Goal: Task Accomplishment & Management: Manage account settings

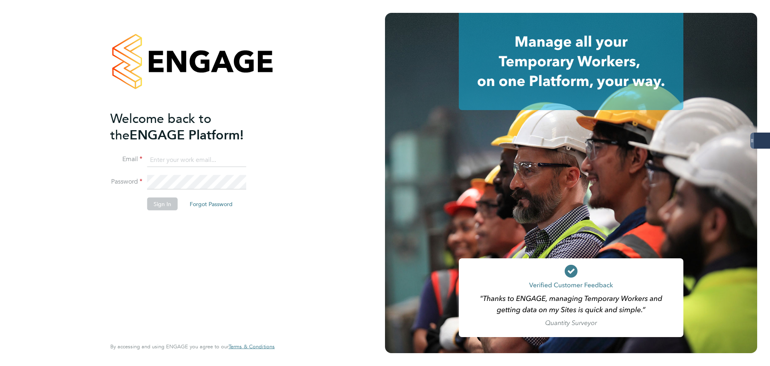
click at [242, 157] on keeper-lock "Open Keeper Popup" at bounding box center [239, 160] width 10 height 10
type input "oliver.jefferson@servicecare.org.uk"
click at [169, 209] on button "Sign In" at bounding box center [162, 203] width 30 height 13
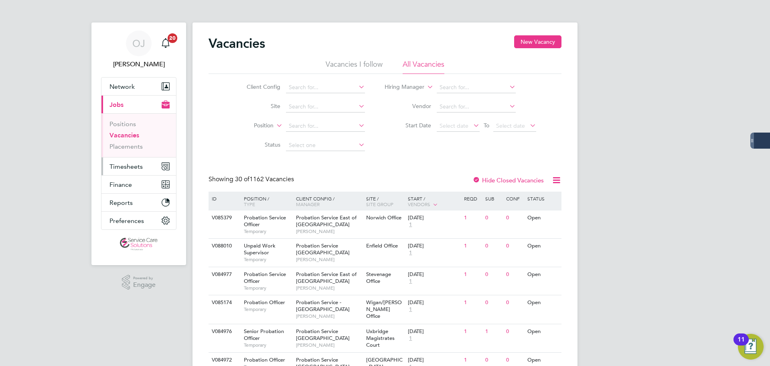
click at [127, 160] on button "Timesheets" at bounding box center [139, 166] width 75 height 18
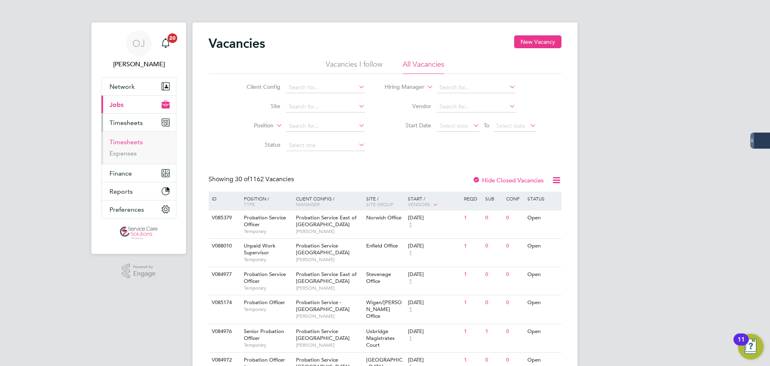
click at [131, 141] on link "Timesheets" at bounding box center [126, 142] width 33 height 8
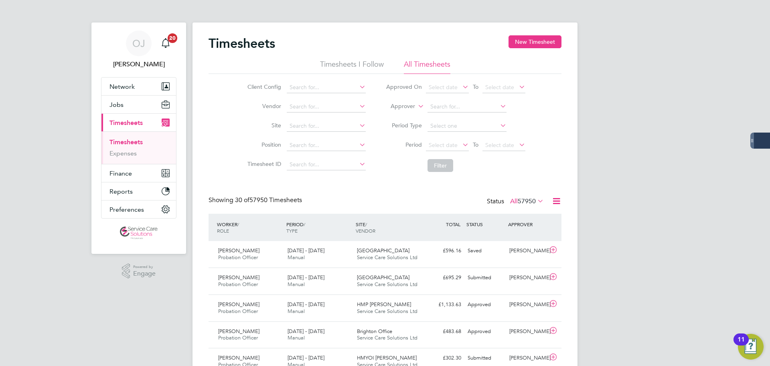
click at [414, 104] on label "Approver" at bounding box center [397, 106] width 36 height 8
click at [405, 114] on li "Worker" at bounding box center [396, 115] width 40 height 10
click at [470, 103] on input at bounding box center [467, 106] width 79 height 11
click at [476, 115] on b "Downey" at bounding box center [499, 117] width 47 height 7
type input "Anthony Downey"
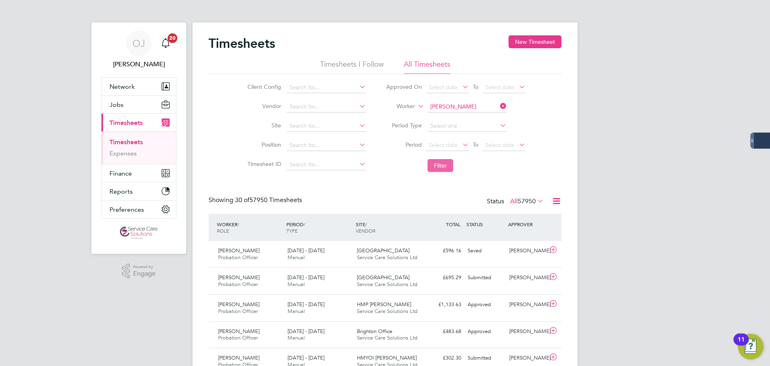
click at [446, 168] on button "Filter" at bounding box center [441, 165] width 26 height 13
click at [325, 253] on span "22 - 28 Sep 2025" at bounding box center [306, 250] width 37 height 7
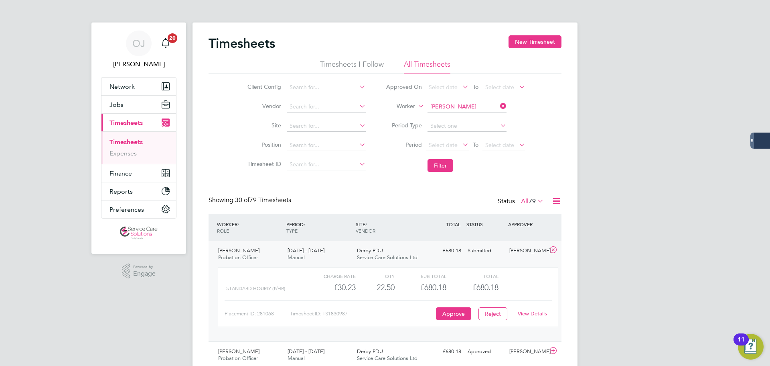
click at [540, 311] on link "View Details" at bounding box center [532, 313] width 29 height 7
click at [457, 106] on input "Anthony Downey" at bounding box center [467, 106] width 79 height 11
click at [457, 136] on li "Aziz Halime" at bounding box center [489, 139] width 124 height 11
type input "Aziz Halime"
click at [445, 167] on button "Filter" at bounding box center [441, 165] width 26 height 13
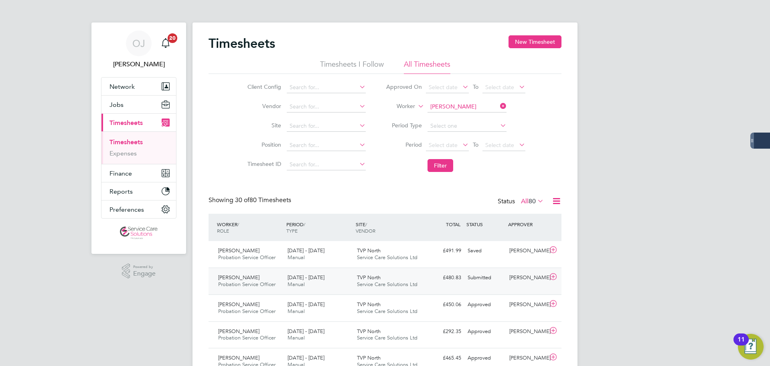
click at [392, 284] on span "Service Care Solutions Ltd" at bounding box center [387, 283] width 61 height 7
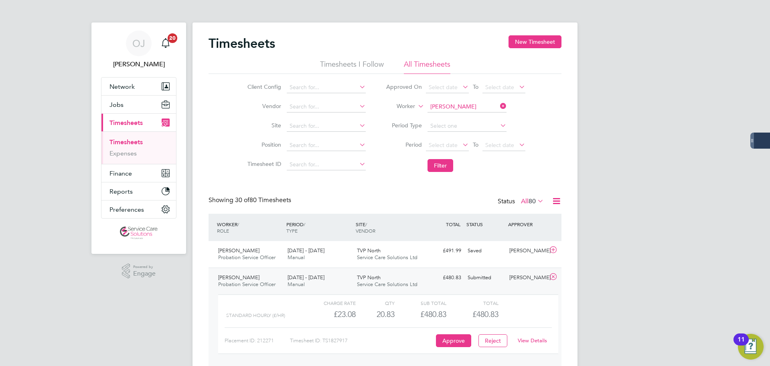
click at [530, 339] on link "View Details" at bounding box center [532, 340] width 29 height 7
click at [454, 108] on input "Aziz Halime" at bounding box center [467, 106] width 79 height 11
click at [465, 116] on li "Janet Millard" at bounding box center [476, 117] width 99 height 11
type input "Janet Millard"
click at [434, 162] on button "Filter" at bounding box center [441, 165] width 26 height 13
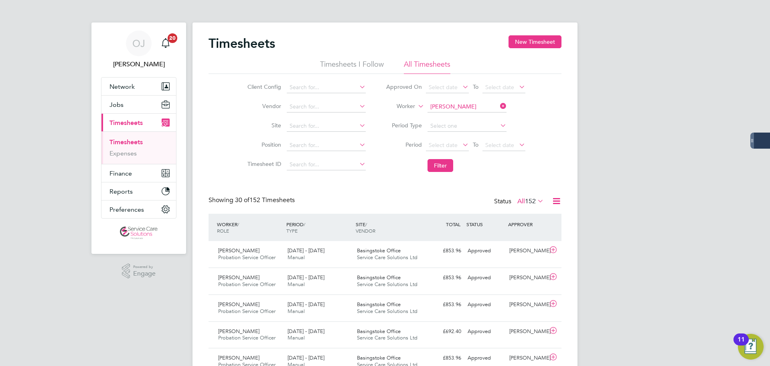
click at [465, 108] on input "Janet Millard" at bounding box center [467, 106] width 79 height 11
click at [466, 118] on li "Laverne Stewart-Fraser" at bounding box center [476, 117] width 99 height 11
type input "Laverne Stewart-Fraser"
click at [442, 165] on button "Filter" at bounding box center [441, 165] width 26 height 13
click at [452, 106] on input at bounding box center [467, 106] width 79 height 11
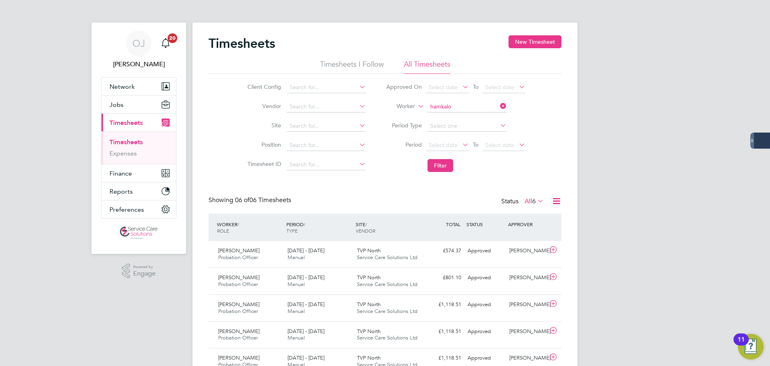
click at [479, 115] on li "Michelle Hamkalo" at bounding box center [467, 117] width 80 height 11
type input "Michelle Hamkalo"
click at [442, 170] on button "Filter" at bounding box center [441, 165] width 26 height 13
click at [450, 103] on input at bounding box center [467, 106] width 79 height 11
click at [479, 118] on li "Mohammed Bham" at bounding box center [467, 117] width 80 height 11
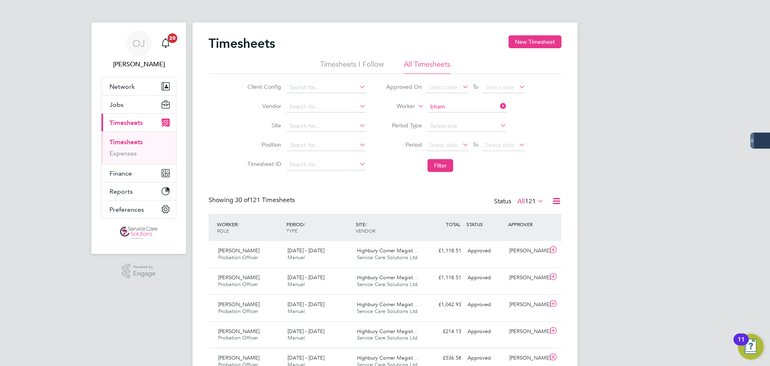
type input "Mohammed Bham"
click at [447, 167] on button "Filter" at bounding box center [441, 165] width 26 height 13
click at [386, 252] on span "HMP Huntercombe" at bounding box center [384, 250] width 54 height 7
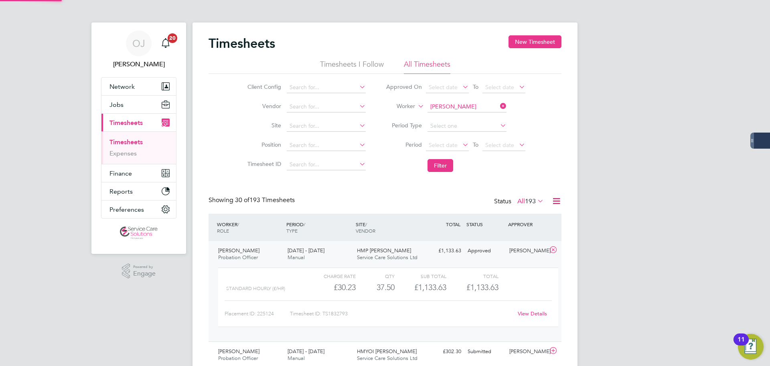
click at [386, 252] on span "HMP Huntercombe" at bounding box center [384, 250] width 54 height 7
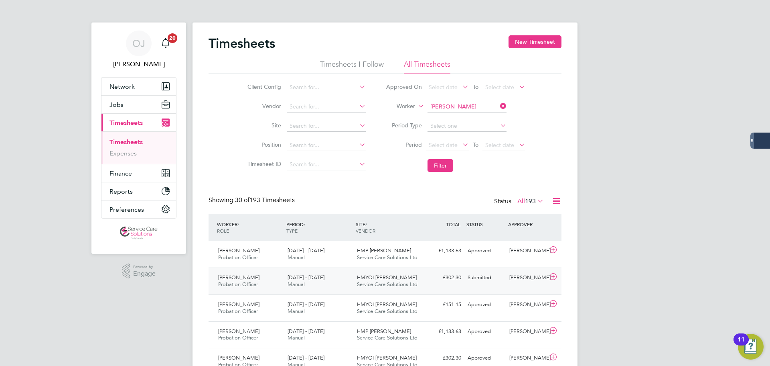
drag, startPoint x: 390, startPoint y: 281, endPoint x: 398, endPoint y: 284, distance: 9.1
click at [390, 281] on span "Service Care Solutions Ltd" at bounding box center [387, 283] width 61 height 7
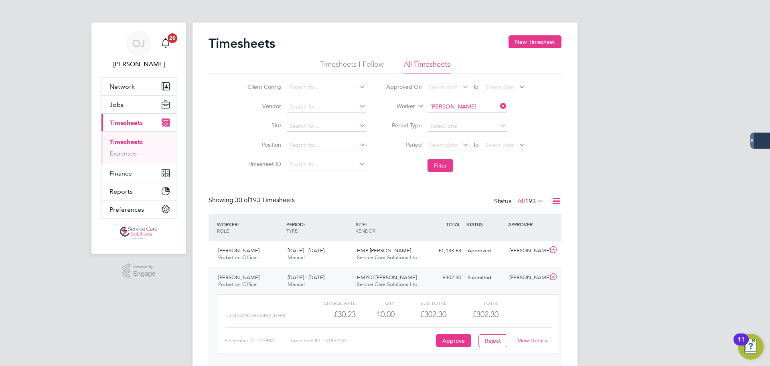
click at [536, 338] on link "View Details" at bounding box center [532, 340] width 29 height 7
click at [476, 107] on input at bounding box center [467, 106] width 79 height 11
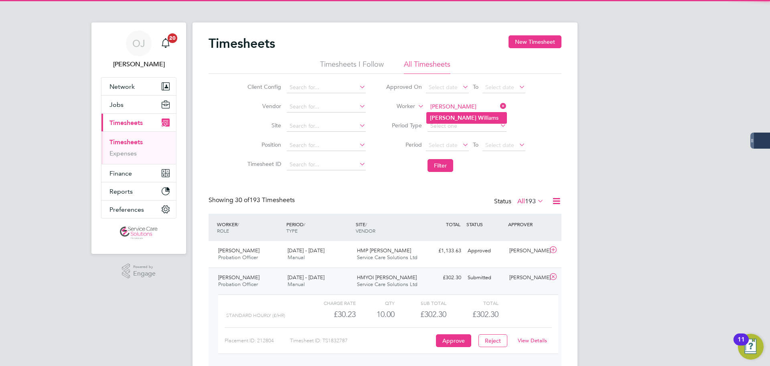
click at [464, 115] on li "Tanya W illiams" at bounding box center [467, 117] width 80 height 11
type input "Tanya Williams"
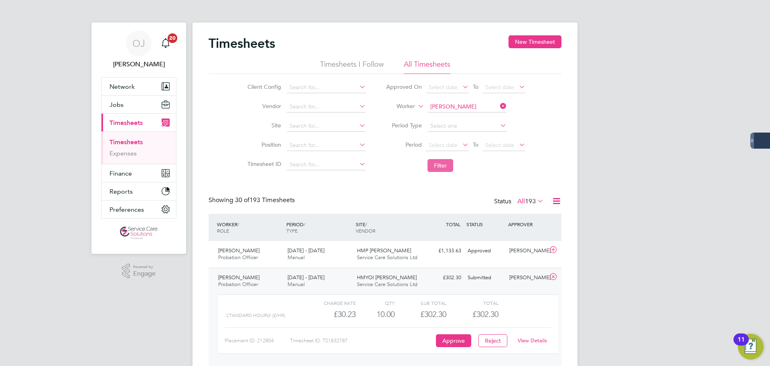
click at [443, 167] on button "Filter" at bounding box center [441, 165] width 26 height 13
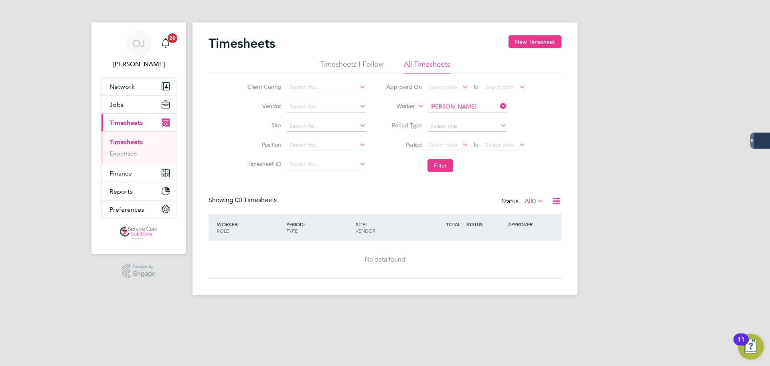
click at [530, 202] on label "All 0" at bounding box center [534, 201] width 19 height 8
click at [534, 238] on li "Submitted" at bounding box center [532, 237] width 37 height 11
click at [499, 106] on icon at bounding box center [499, 105] width 0 height 11
click at [443, 167] on button "Filter" at bounding box center [441, 165] width 26 height 13
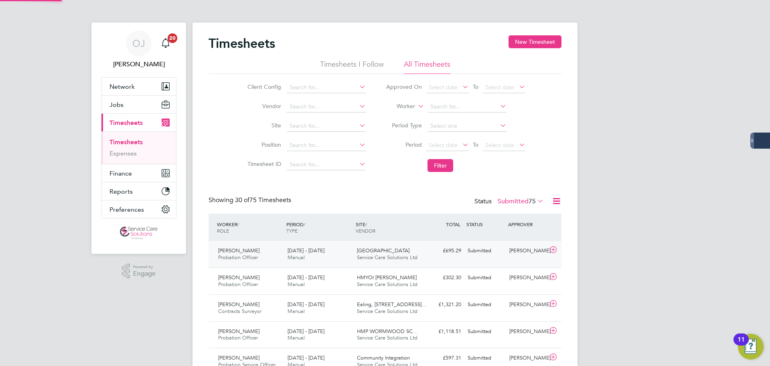
scroll to position [20, 70]
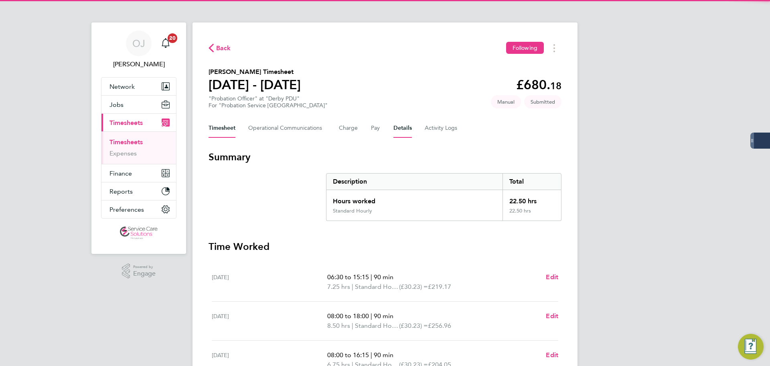
click at [404, 129] on button "Details" at bounding box center [403, 127] width 18 height 19
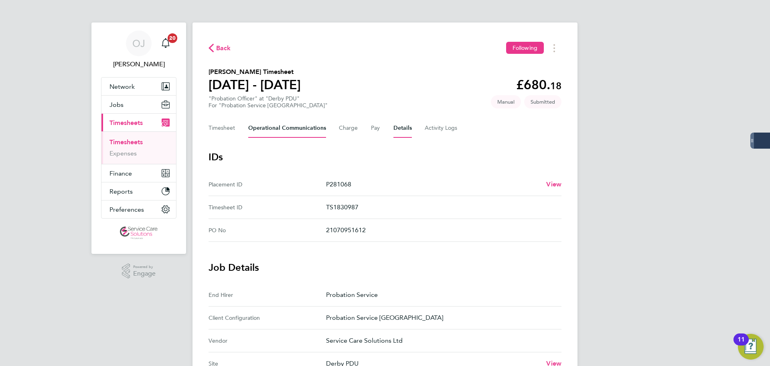
click at [272, 127] on Communications-tab "Operational Communications" at bounding box center [287, 127] width 78 height 19
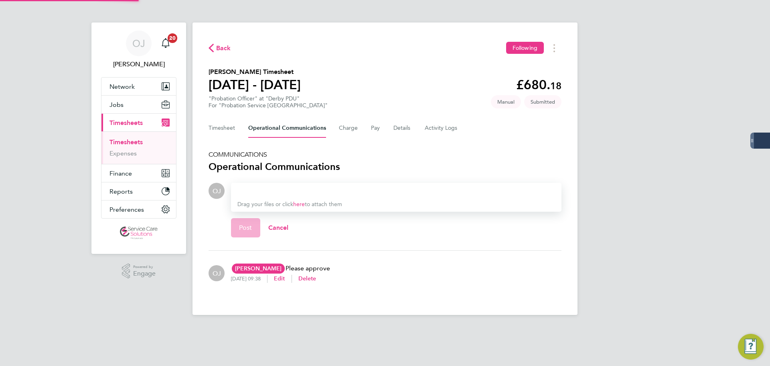
click at [256, 190] on div at bounding box center [397, 191] width 318 height 10
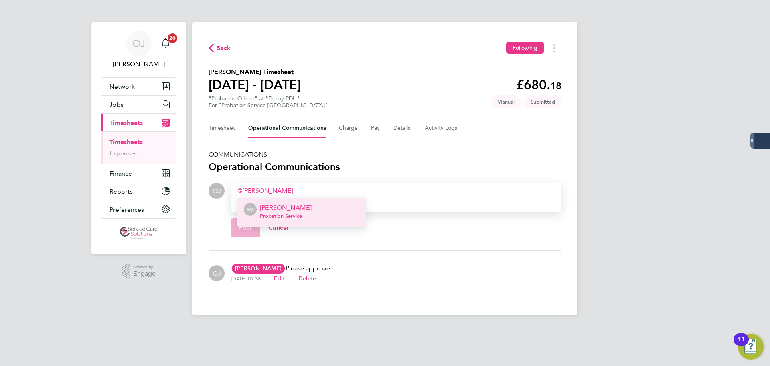
click at [278, 209] on p "Stella Muyunda" at bounding box center [286, 208] width 52 height 10
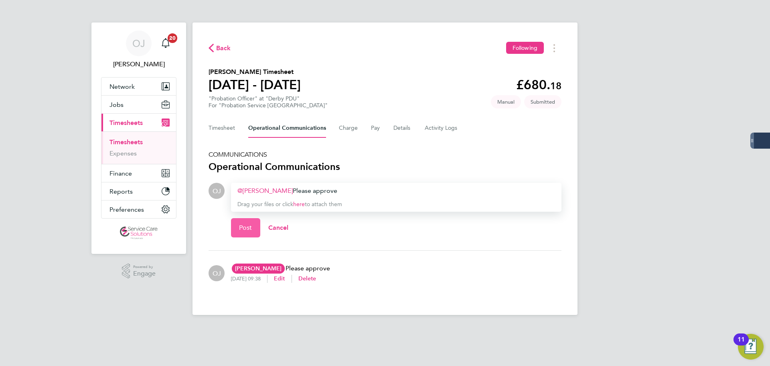
click at [239, 226] on span "Post" at bounding box center [245, 227] width 13 height 8
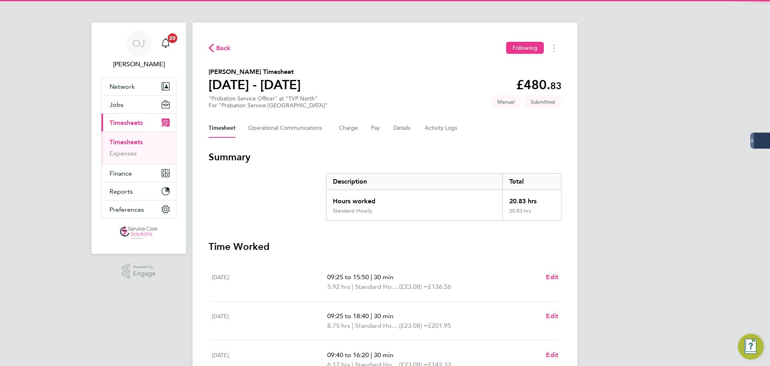
click at [287, 139] on div "Back Following [PERSON_NAME] Timesheet [DATE] - [DATE] £480. 83 "Probation Serv…" at bounding box center [385, 288] width 385 height 532
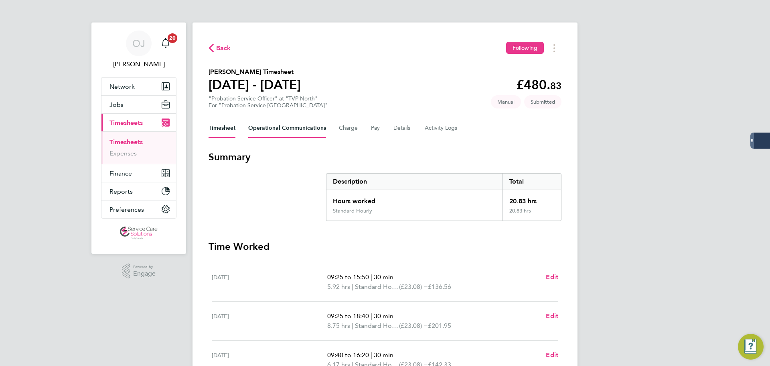
click at [288, 133] on Communications-tab "Operational Communications" at bounding box center [287, 127] width 78 height 19
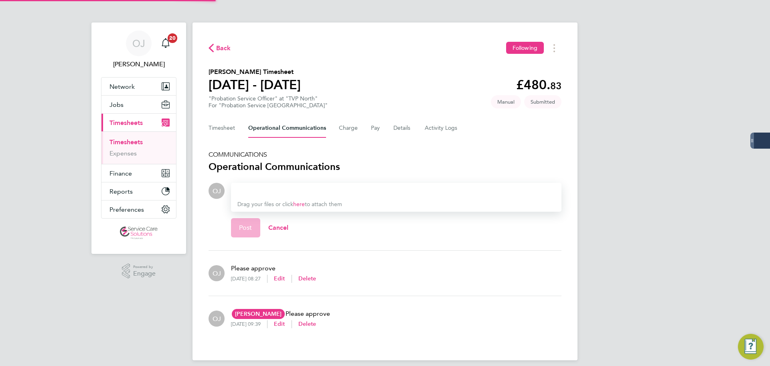
click at [256, 189] on div at bounding box center [397, 191] width 318 height 10
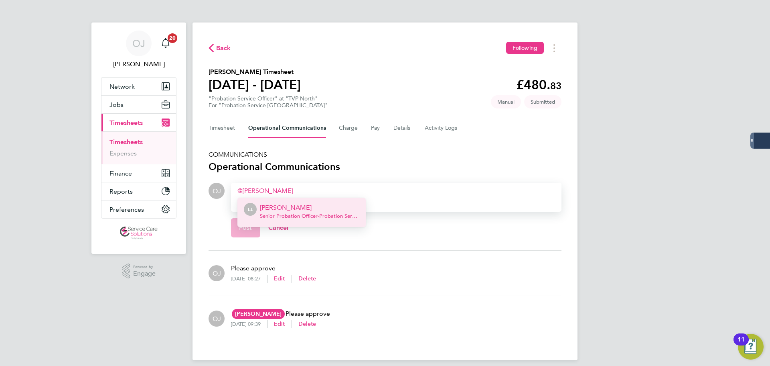
click at [296, 212] on div "Elizabeth Lowe Senior Probation Officer - Probation Service" at bounding box center [310, 212] width 100 height 19
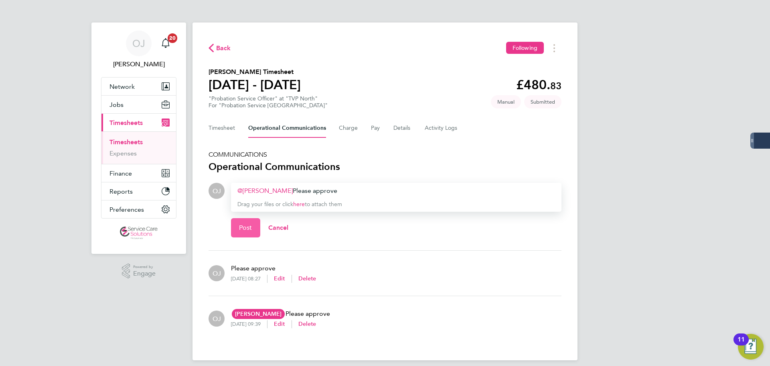
click at [244, 228] on span "Post" at bounding box center [245, 227] width 13 height 8
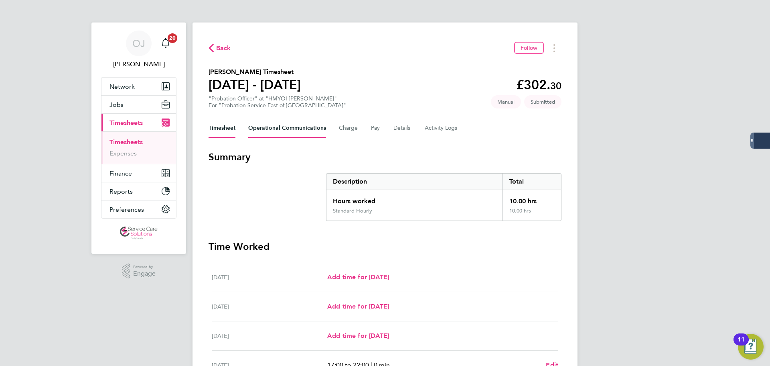
click at [275, 129] on Communications-tab "Operational Communications" at bounding box center [287, 127] width 78 height 19
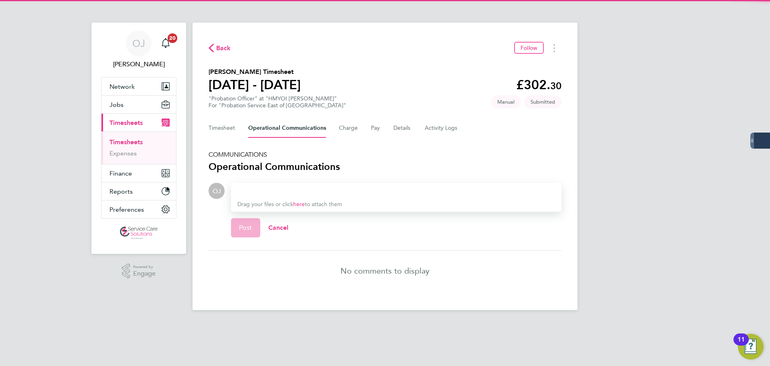
click at [256, 191] on div at bounding box center [397, 191] width 318 height 10
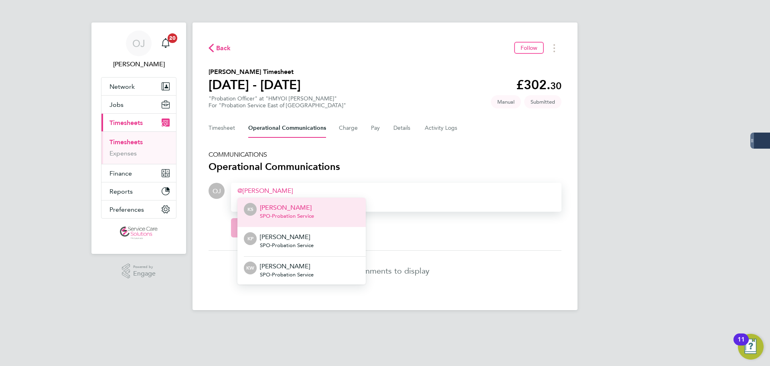
click at [301, 209] on p "[PERSON_NAME]" at bounding box center [287, 208] width 54 height 10
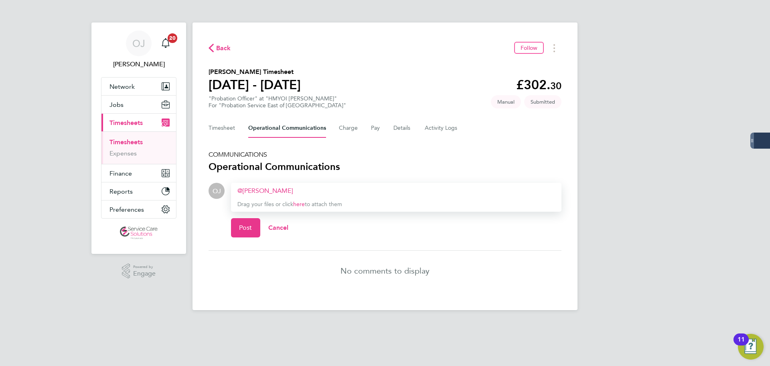
click at [331, 190] on div "[PERSON_NAME] ​" at bounding box center [397, 191] width 318 height 10
click at [245, 225] on span "Post" at bounding box center [245, 227] width 13 height 8
